Goal: Task Accomplishment & Management: Manage account settings

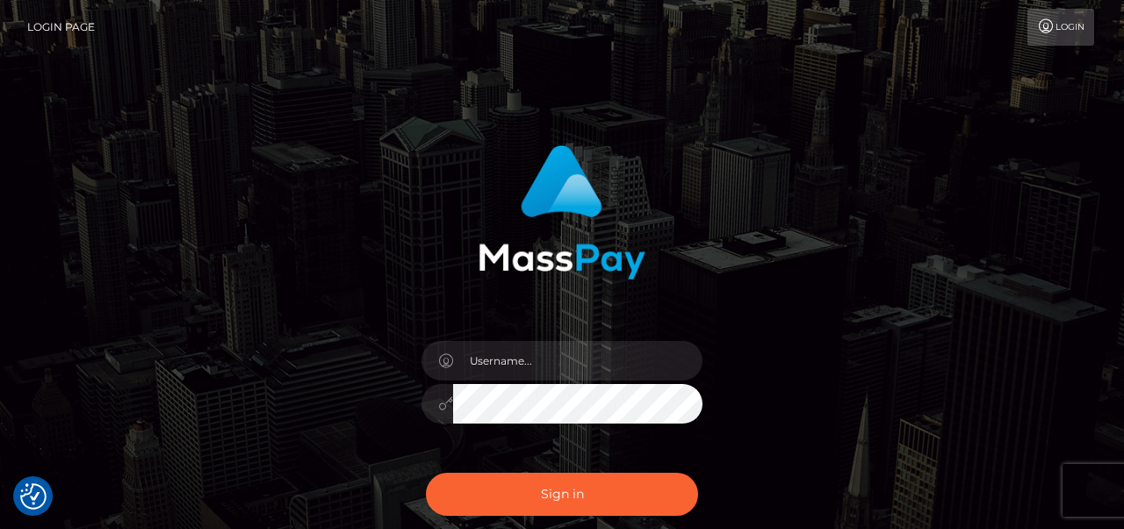
checkbox input "true"
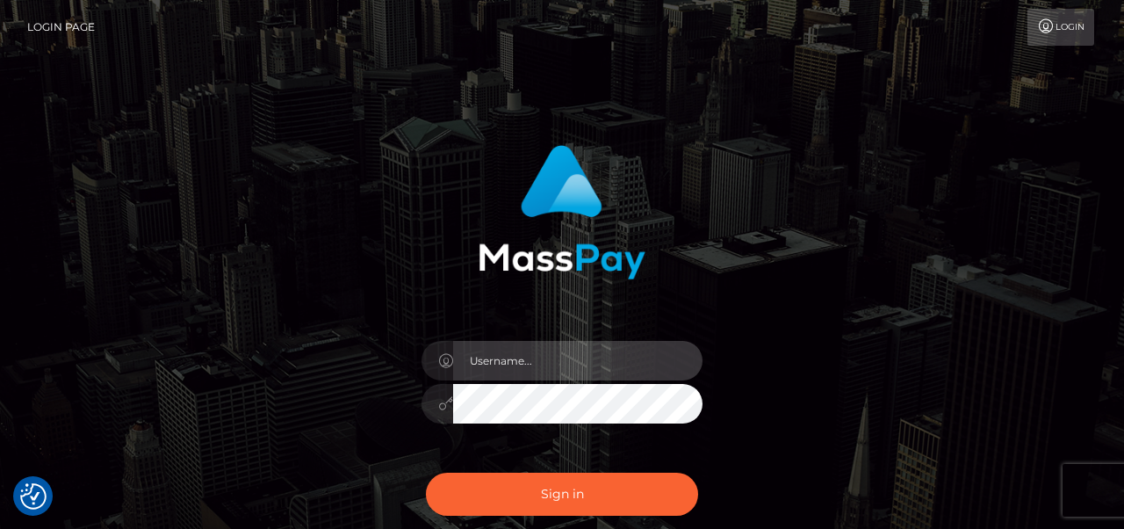
click at [507, 364] on input "text" at bounding box center [577, 361] width 249 height 40
type input "[EMAIL_ADDRESS][DOMAIN_NAME]"
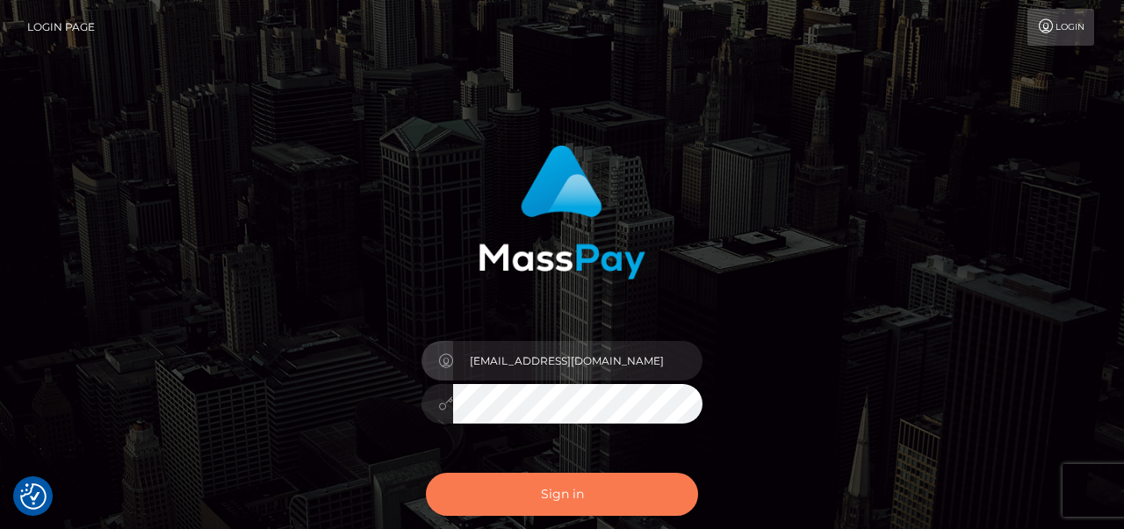
click at [540, 494] on button "Sign in" at bounding box center [562, 494] width 272 height 43
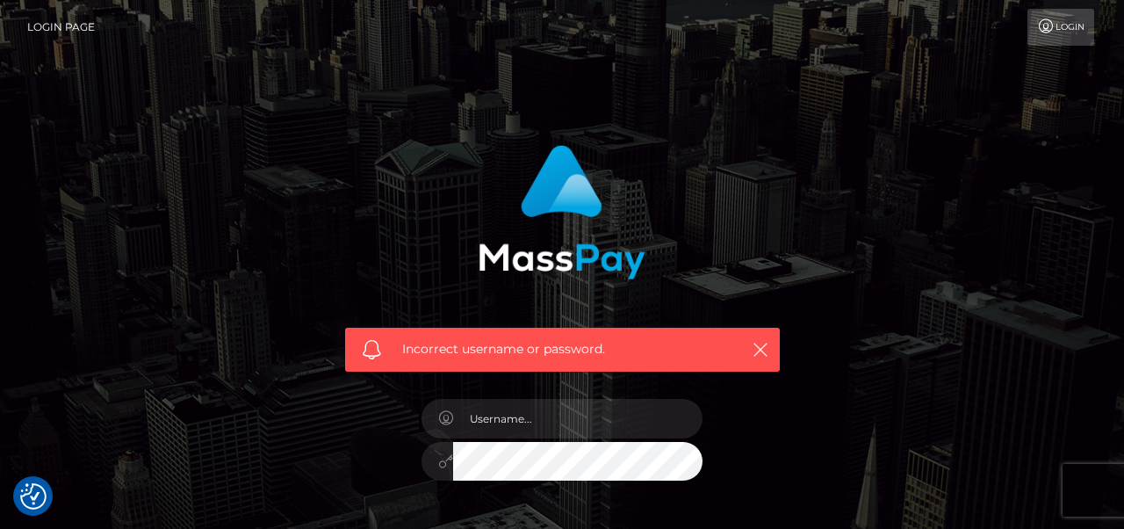
scroll to position [240, 0]
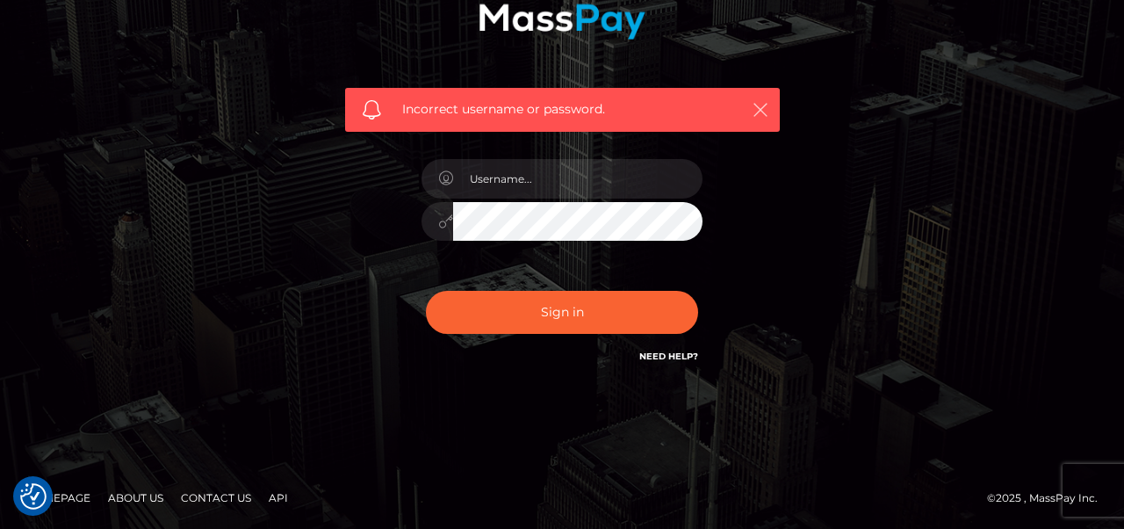
click at [766, 114] on icon "button" at bounding box center [761, 110] width 18 height 18
click at [763, 109] on icon "button" at bounding box center [761, 110] width 18 height 18
click at [749, 118] on button "button" at bounding box center [760, 109] width 22 height 22
click at [756, 107] on icon "button" at bounding box center [761, 110] width 18 height 18
click at [757, 115] on icon "button" at bounding box center [761, 110] width 18 height 18
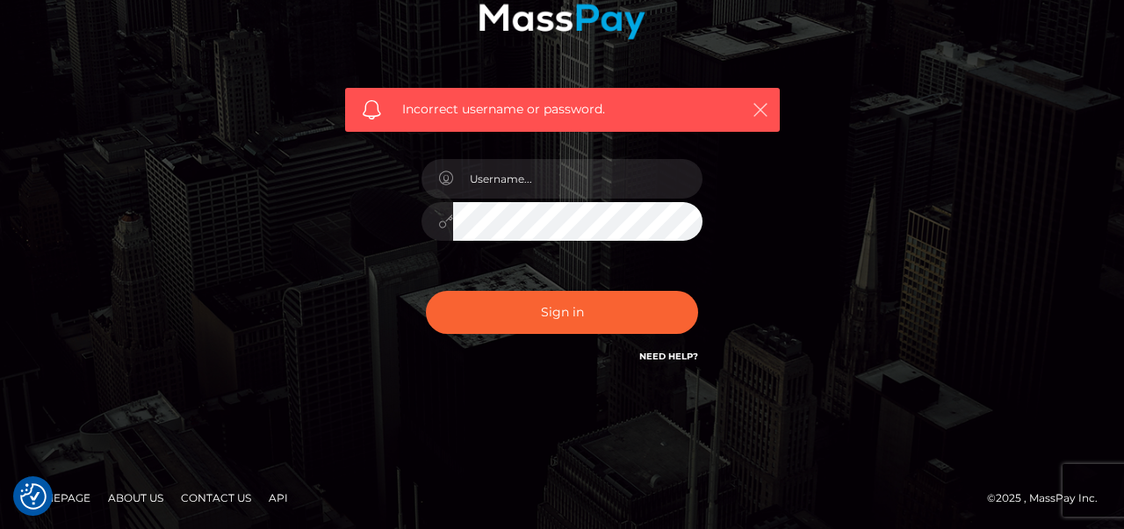
click at [758, 111] on icon "button" at bounding box center [761, 110] width 18 height 18
click at [758, 112] on icon "button" at bounding box center [761, 110] width 18 height 18
click at [767, 107] on icon "button" at bounding box center [761, 110] width 18 height 18
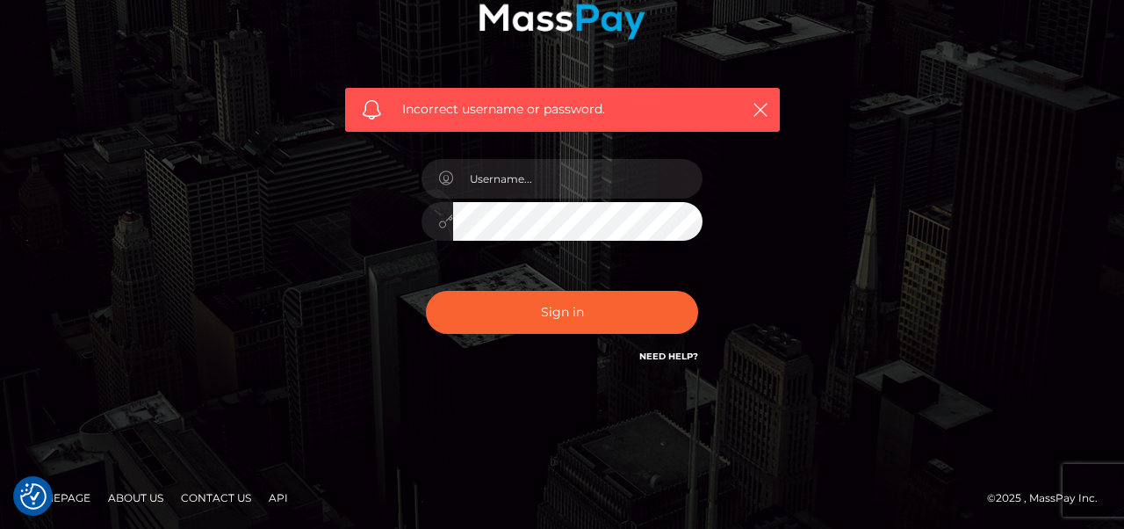
click at [766, 121] on div "Incorrect username or password." at bounding box center [562, 110] width 435 height 44
click at [759, 111] on icon "button" at bounding box center [761, 110] width 18 height 18
click at [759, 107] on icon "button" at bounding box center [761, 110] width 18 height 18
